Goal: Information Seeking & Learning: Learn about a topic

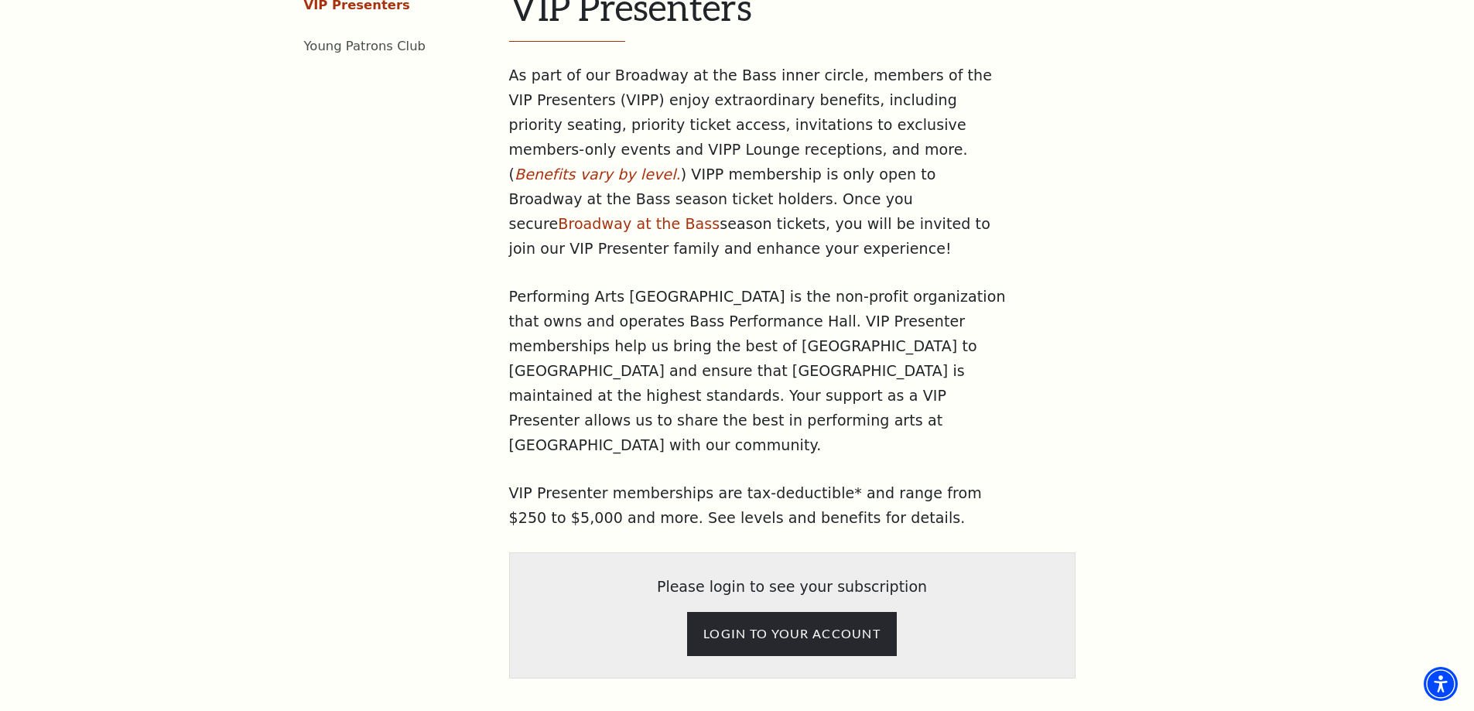
scroll to position [387, 0]
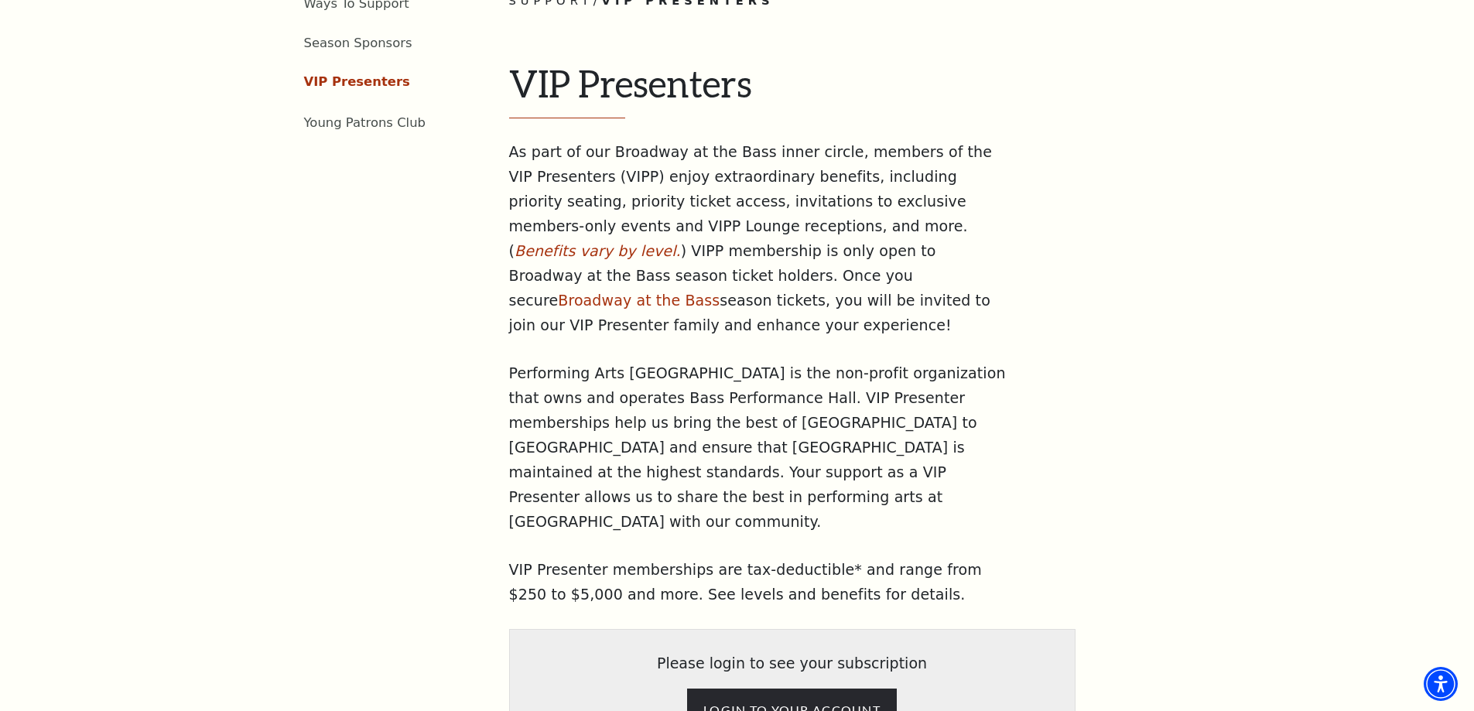
scroll to position [542, 0]
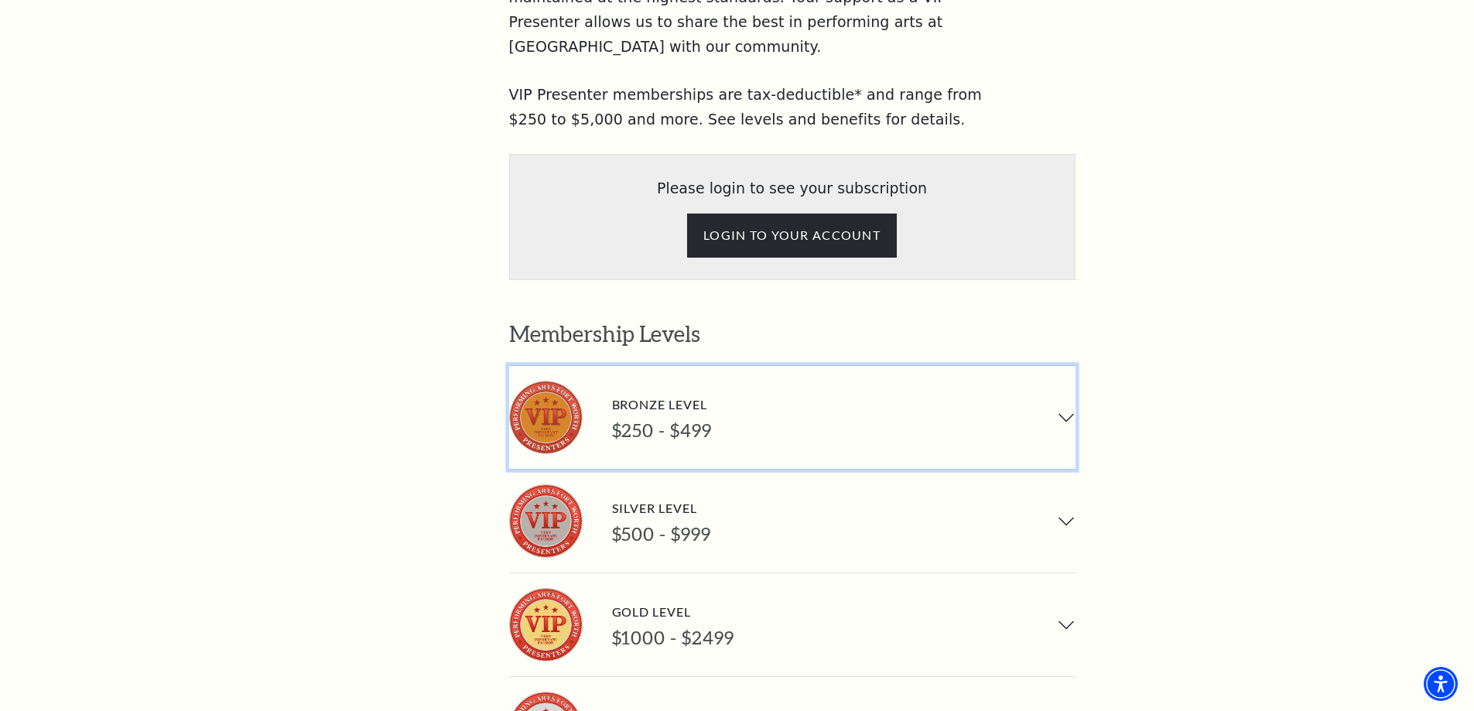
click at [1011, 366] on button "Bronze Level $250 - $499" at bounding box center [792, 417] width 566 height 103
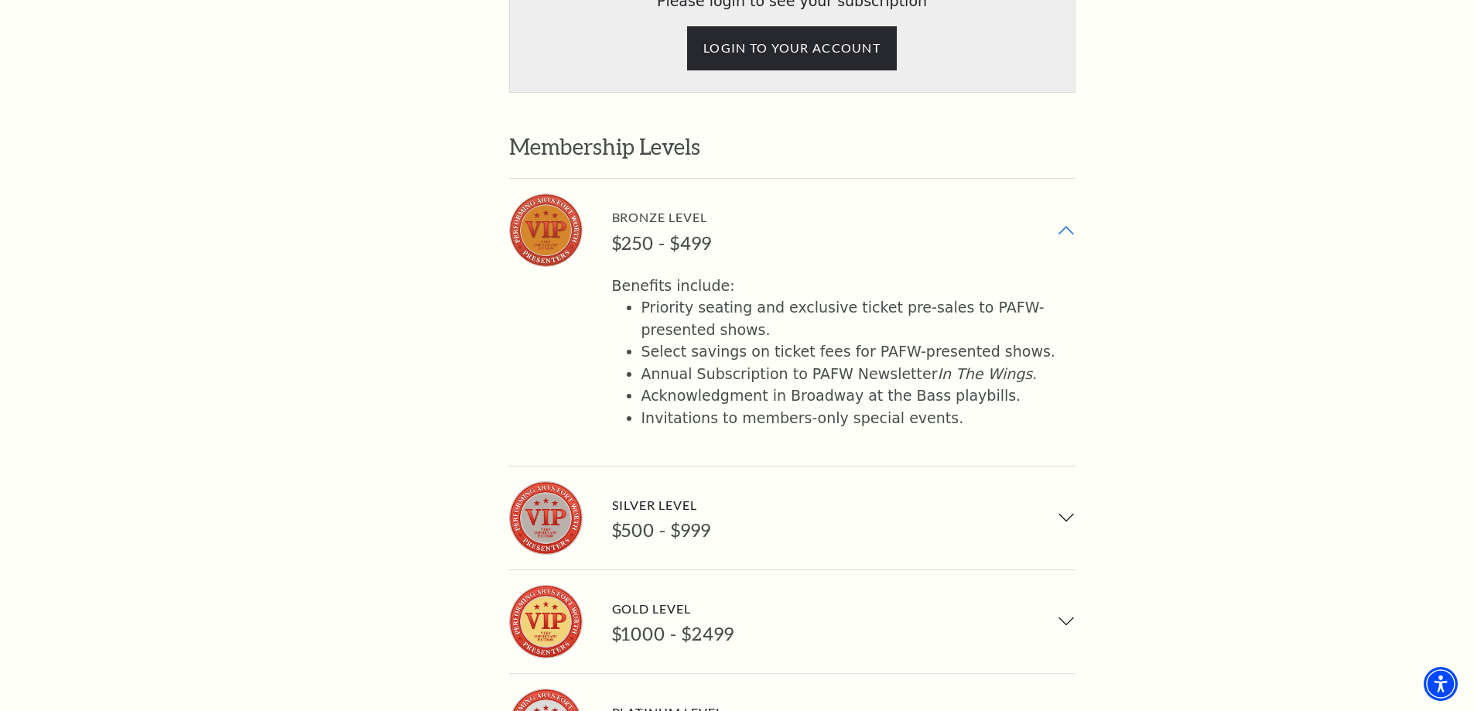
scroll to position [1238, 0]
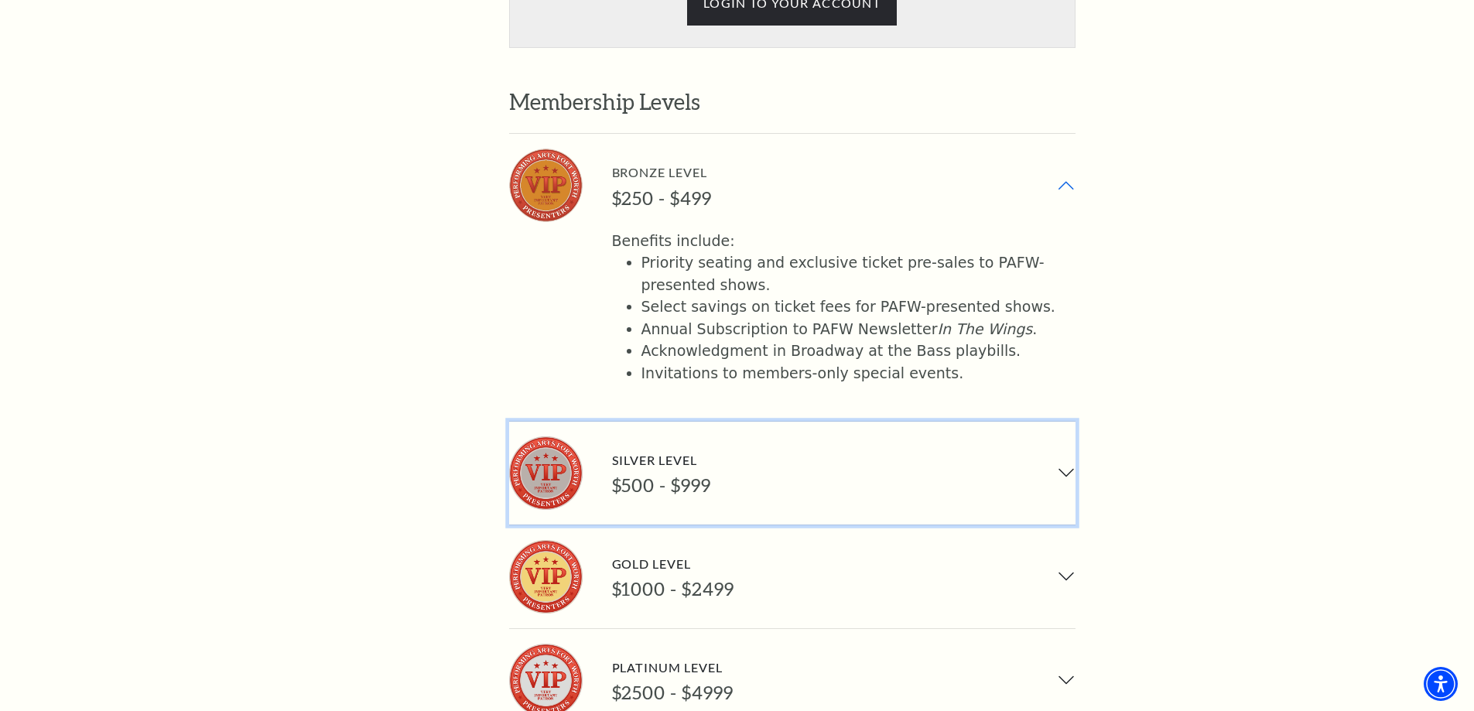
click at [1005, 422] on button "Silver Level $500 - $999" at bounding box center [792, 473] width 566 height 103
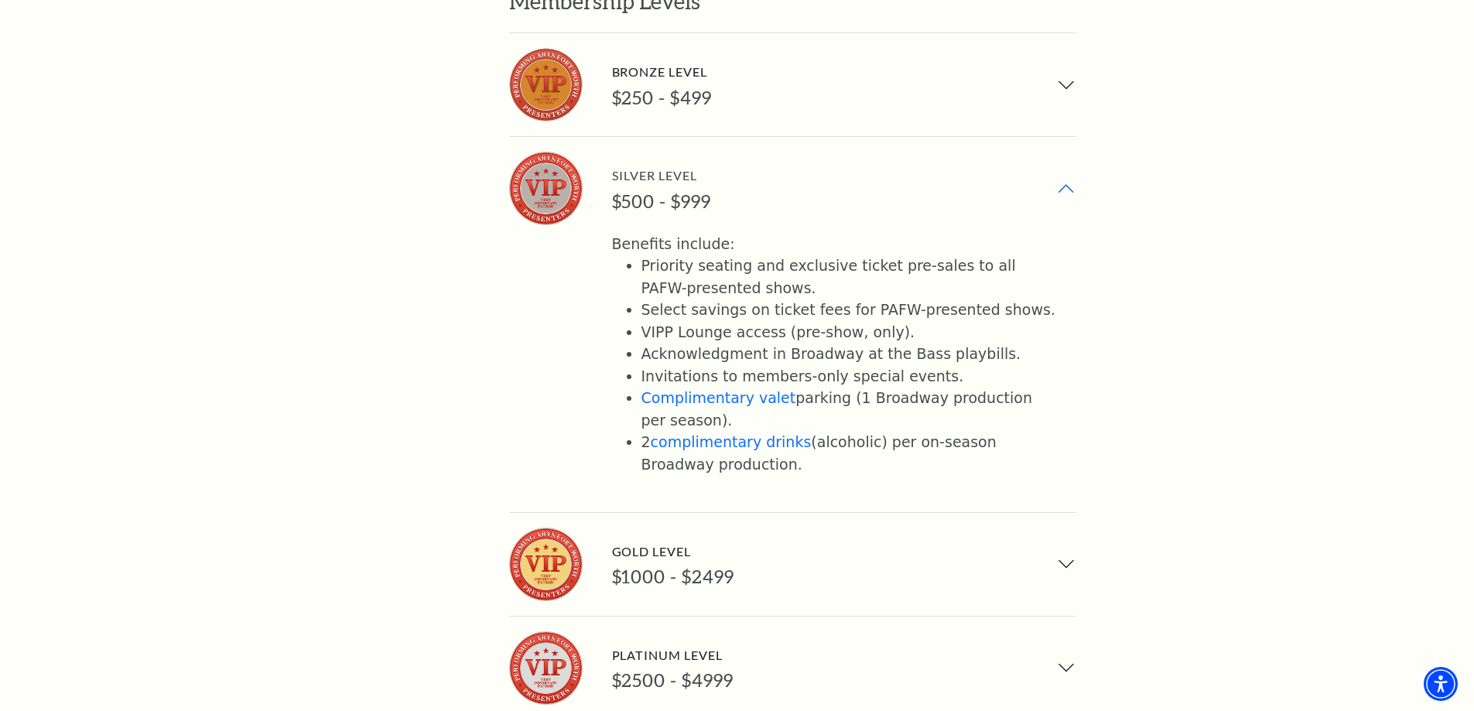
scroll to position [1315, 0]
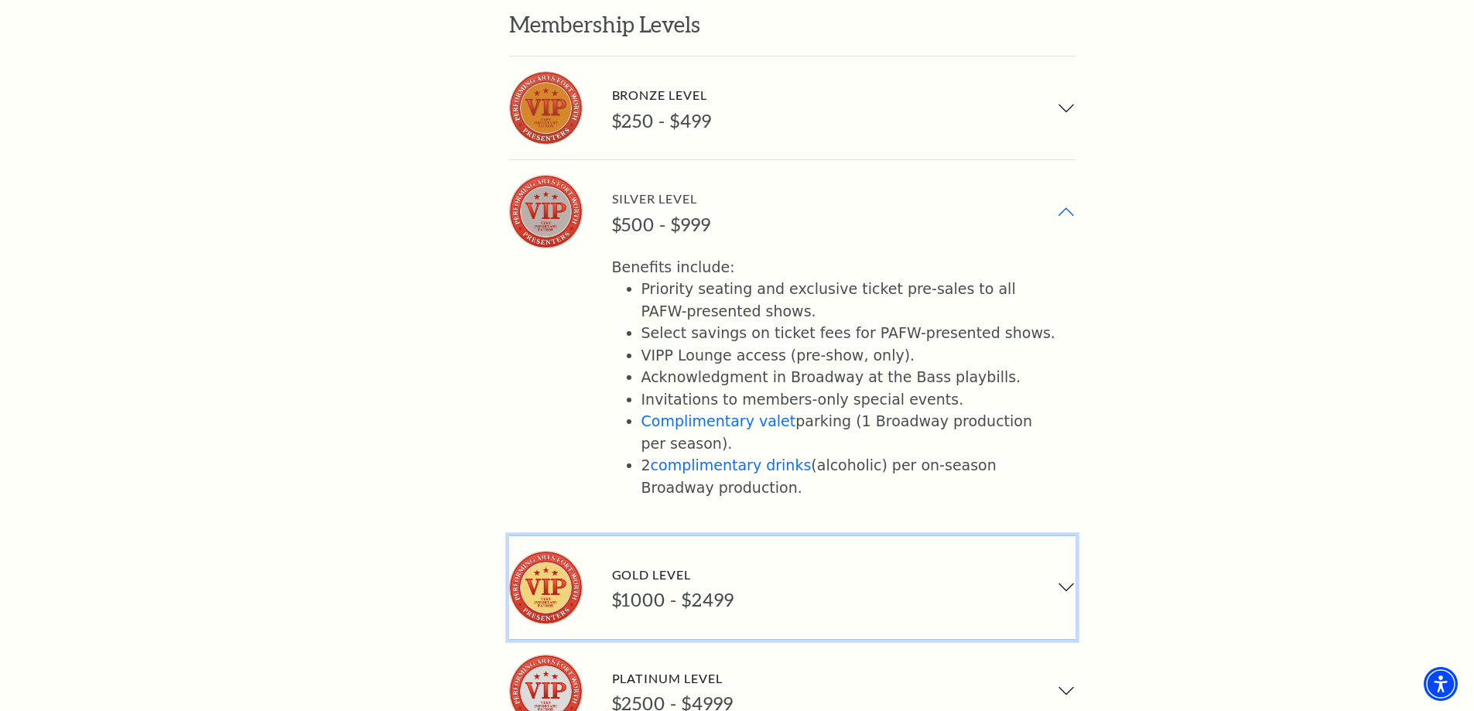
click at [968, 536] on button "Gold Level $1000 - $2499" at bounding box center [792, 587] width 566 height 103
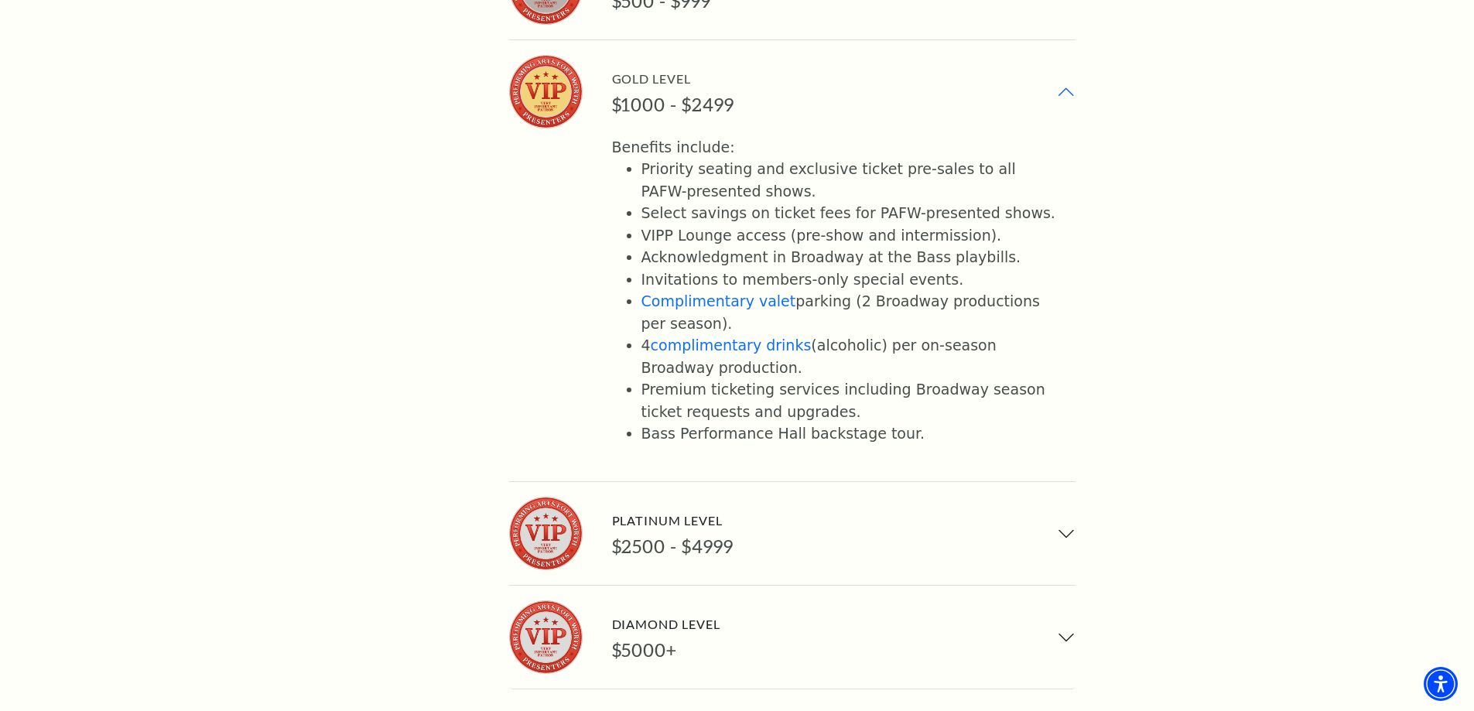
scroll to position [1547, 0]
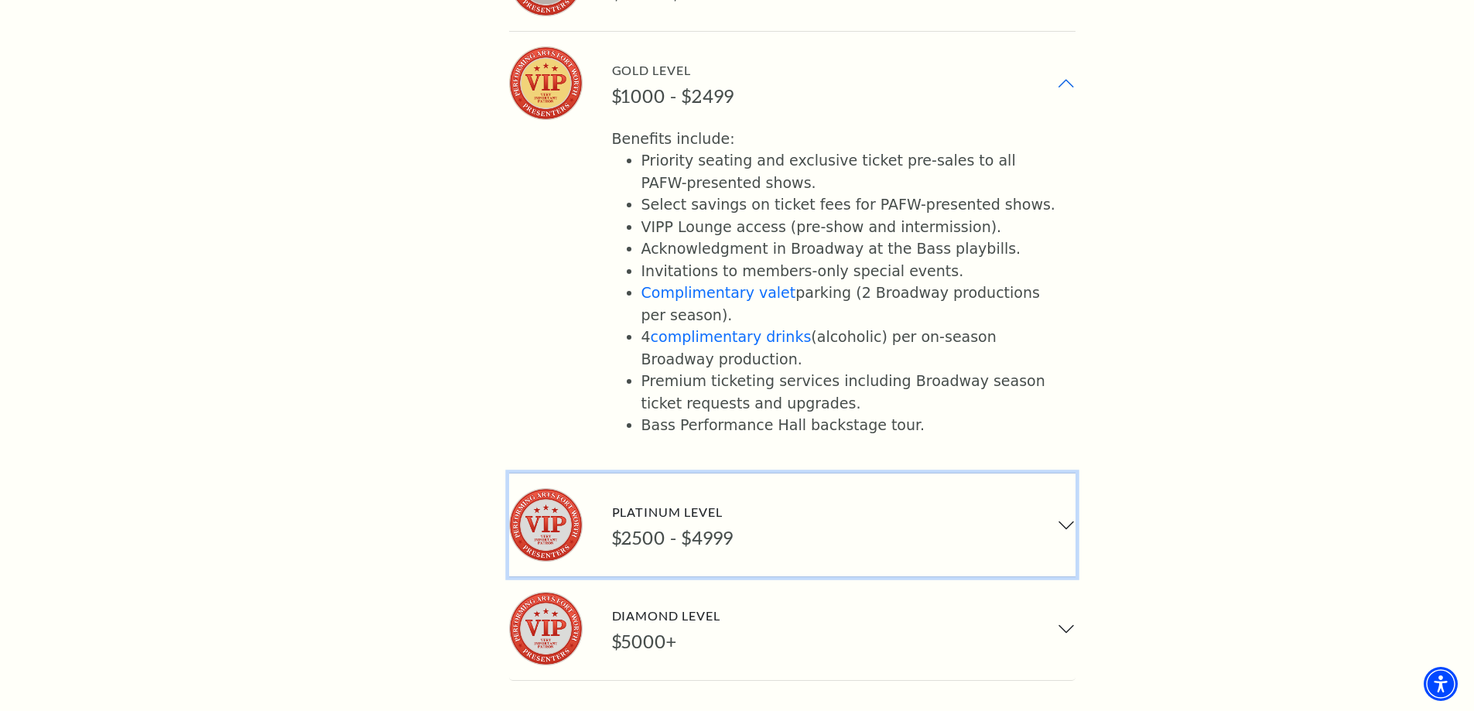
click at [953, 473] on button "Platinum Level $2500 - $4999" at bounding box center [792, 524] width 566 height 103
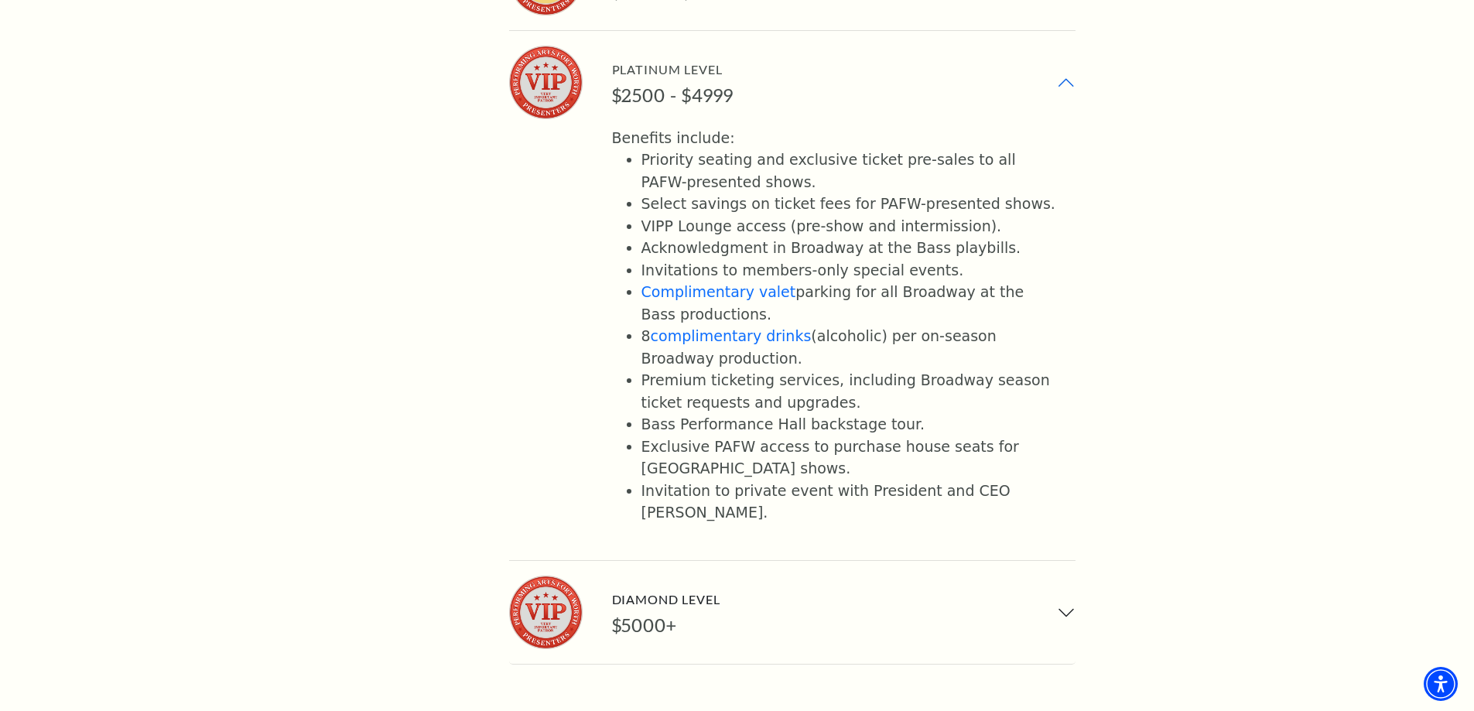
scroll to position [1702, 0]
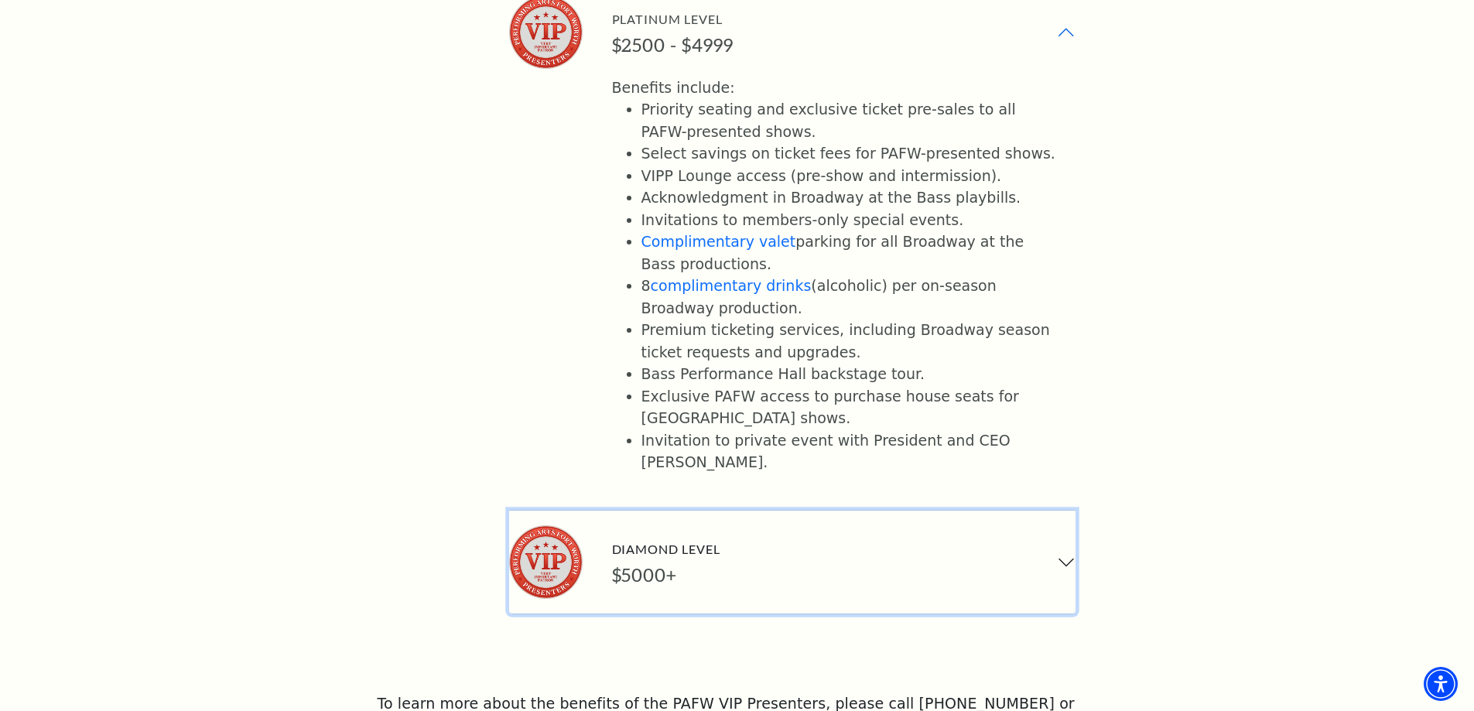
click at [812, 511] on button "Diamond Level $5000+" at bounding box center [792, 562] width 566 height 103
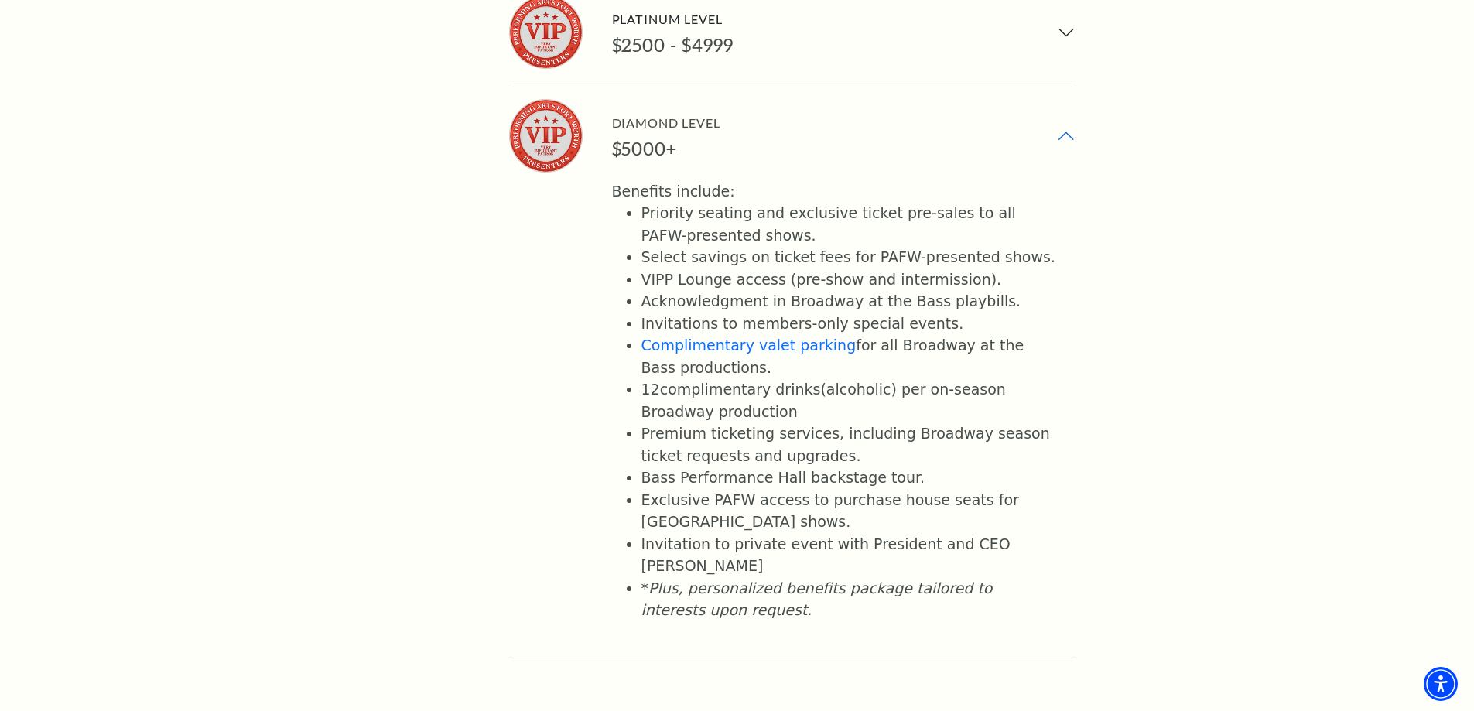
click at [778, 381] on link "complimentary drinks" at bounding box center [740, 389] width 161 height 17
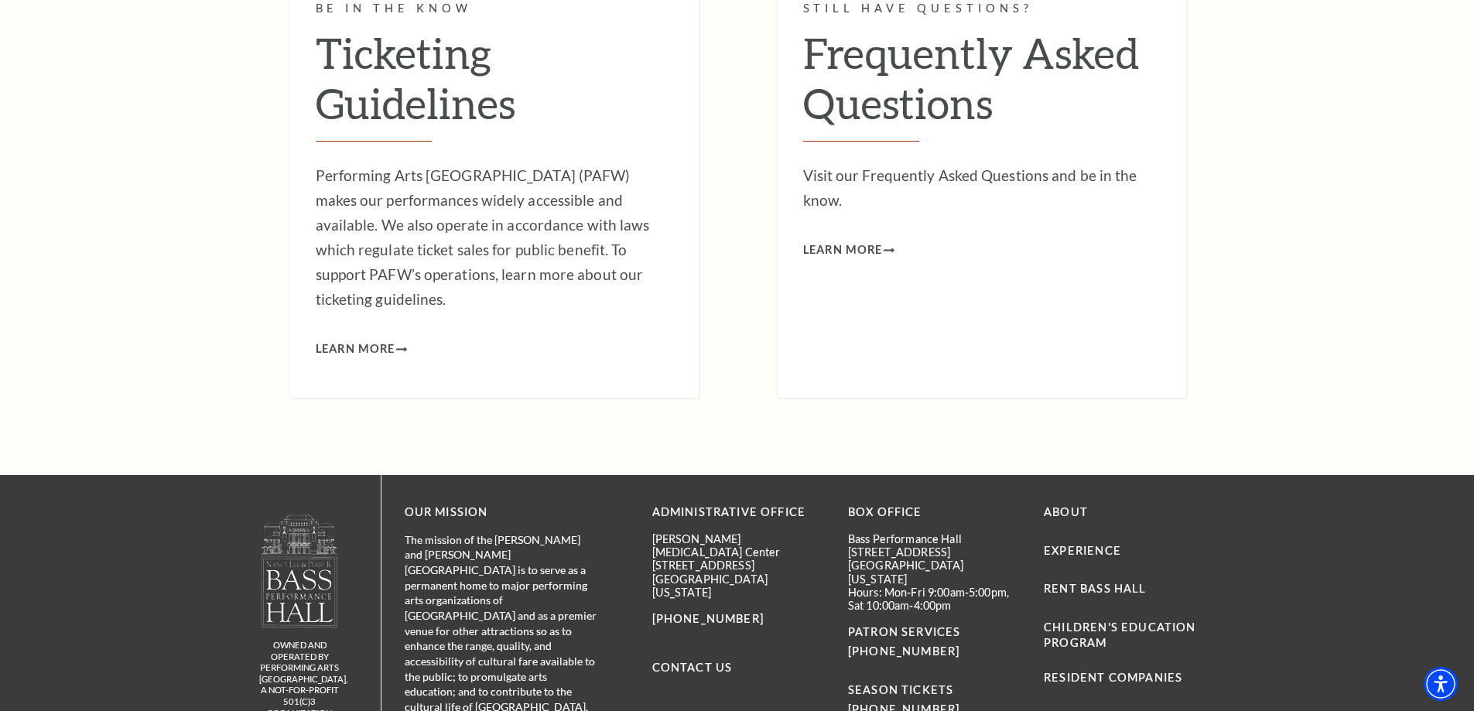
scroll to position [4340, 0]
